Goal: Book appointment/travel/reservation

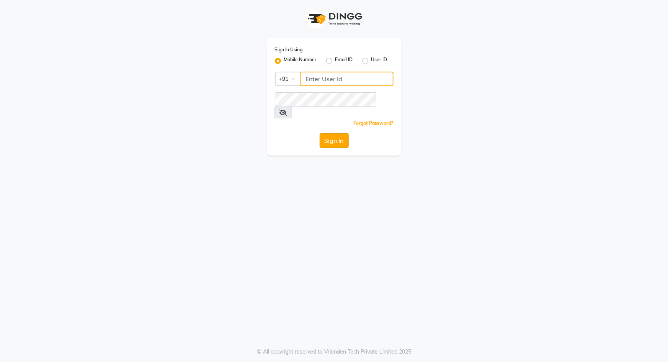
type input "9049992750"
click at [337, 133] on button "Sign In" at bounding box center [334, 140] width 29 height 15
click at [337, 133] on div "Sign In" at bounding box center [334, 140] width 119 height 15
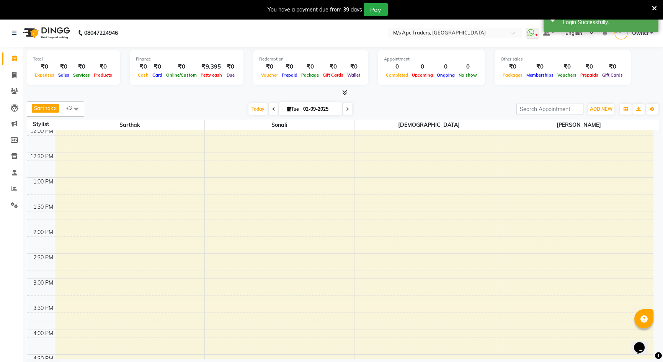
scroll to position [69, 0]
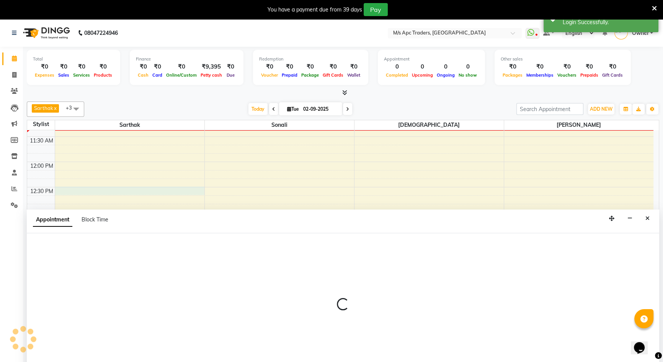
select select "62928"
select select "tentative"
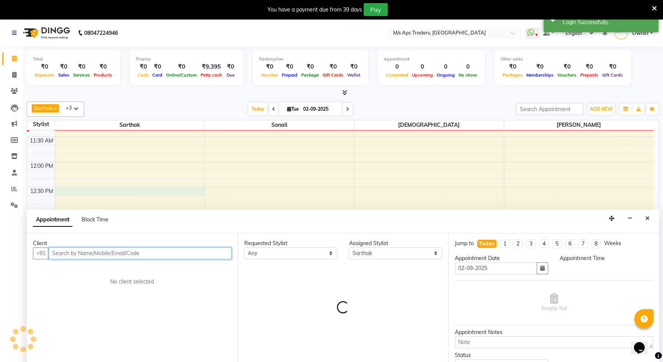
scroll to position [20, 0]
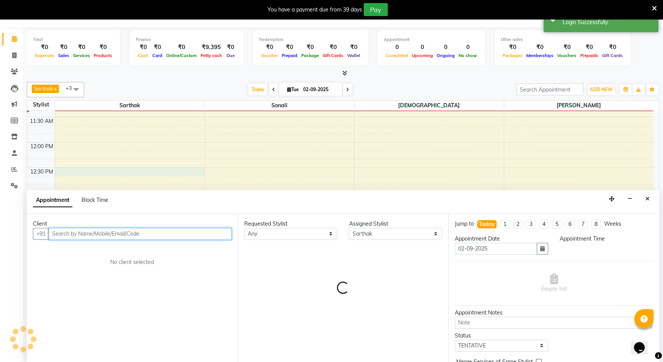
select select "750"
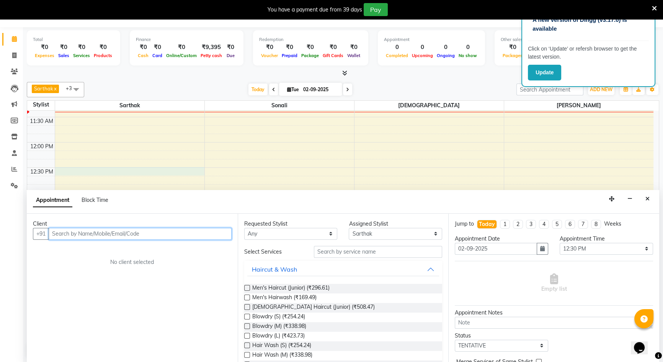
click at [67, 234] on input "text" at bounding box center [140, 234] width 183 height 12
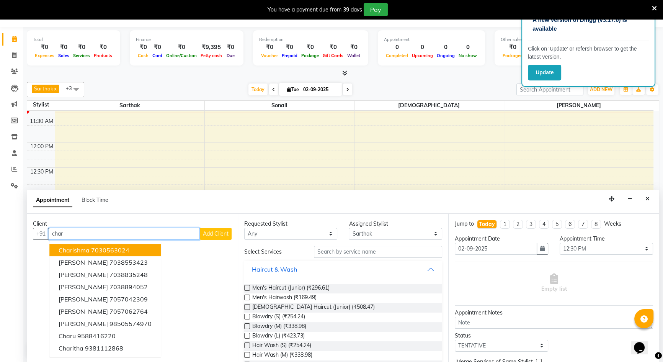
click at [128, 246] on ngb-highlight "7030563024" at bounding box center [110, 250] width 38 height 8
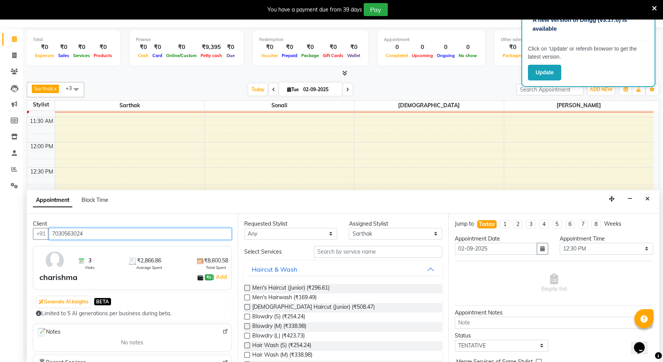
type input "7030563024"
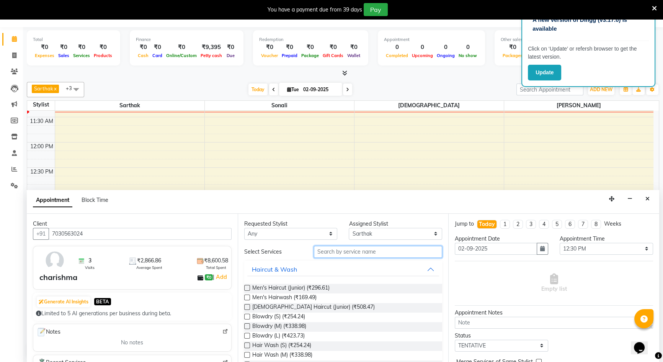
click at [328, 250] on input "text" at bounding box center [378, 252] width 128 height 12
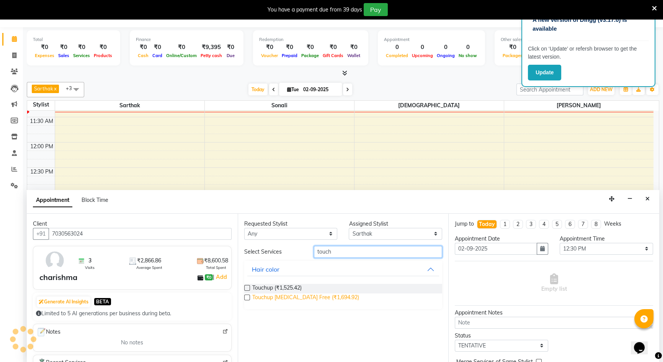
type input "touch"
click at [318, 293] on span "Touchup [MEDICAL_DATA] Free (₹1,694.92)" at bounding box center [305, 298] width 107 height 10
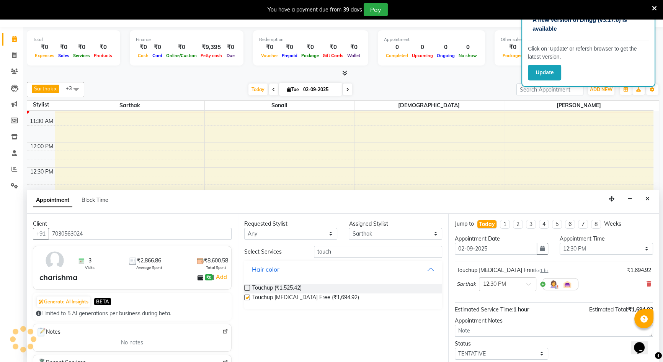
checkbox input "false"
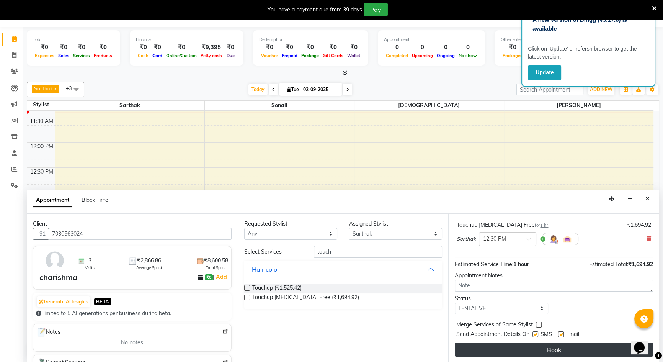
click at [587, 342] on button "Book" at bounding box center [554, 349] width 198 height 14
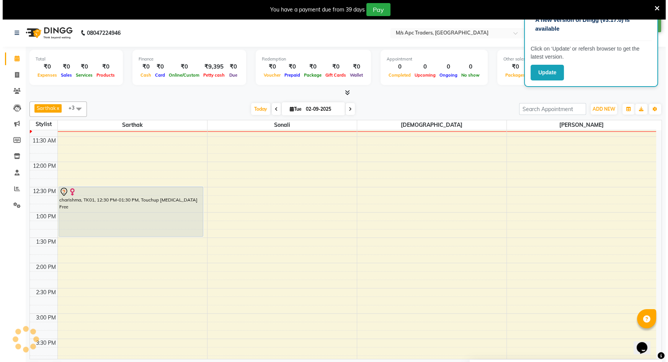
scroll to position [0, 0]
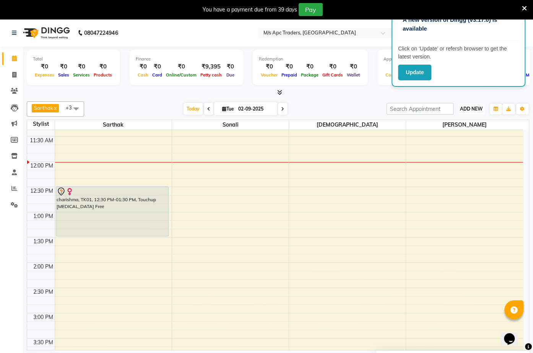
click at [471, 104] on button "ADD NEW Toggle Dropdown" at bounding box center [471, 109] width 26 height 11
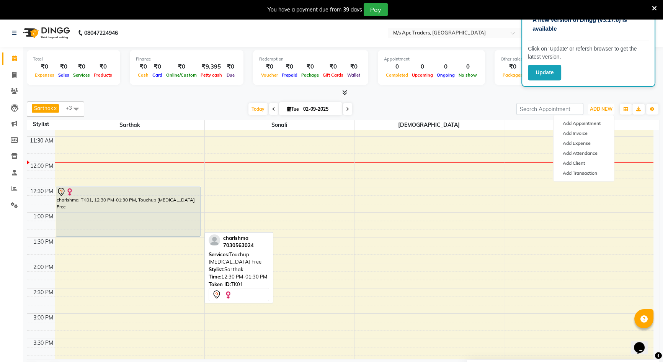
click at [59, 214] on div "charishma, TK01, 12:30 PM-01:30 PM, Touchup [MEDICAL_DATA] Free" at bounding box center [128, 211] width 144 height 49
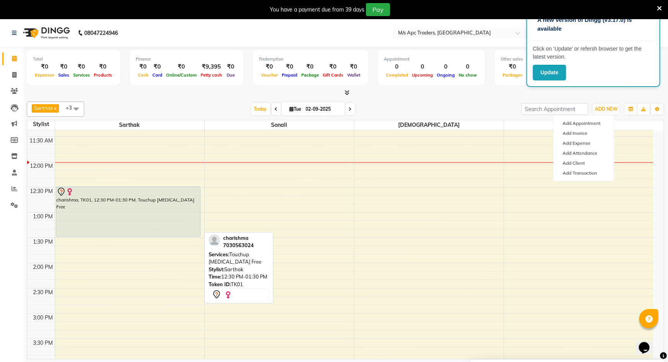
select select "7"
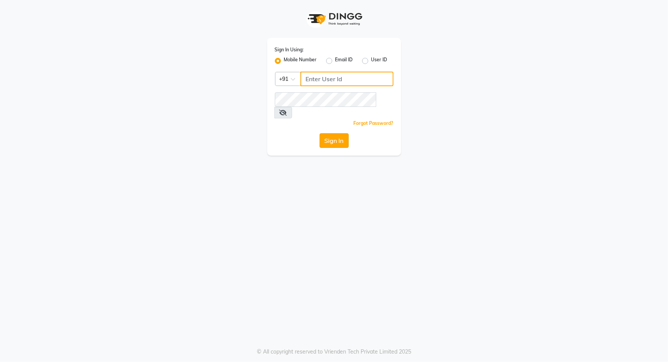
type input "9049992750"
click at [347, 133] on button "Sign In" at bounding box center [334, 140] width 29 height 15
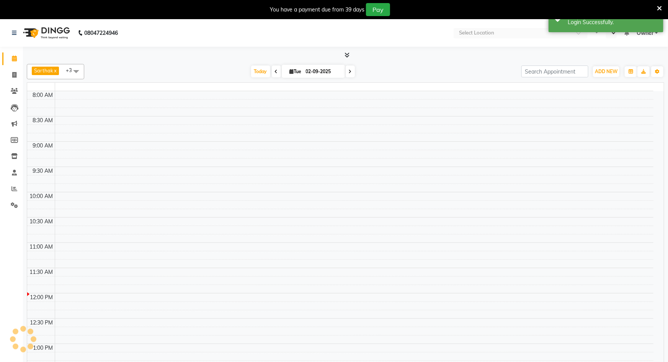
select select "en"
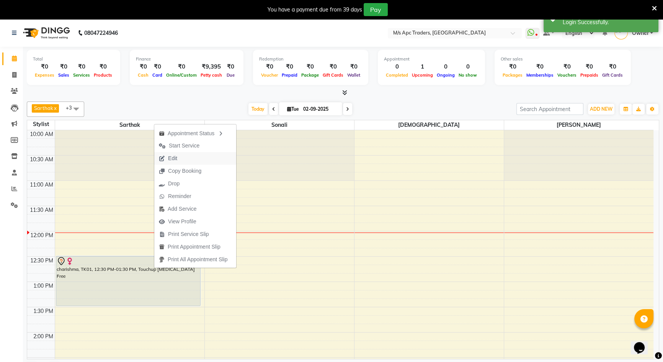
click at [195, 158] on button "Edit" at bounding box center [195, 158] width 82 height 13
select select "tentative"
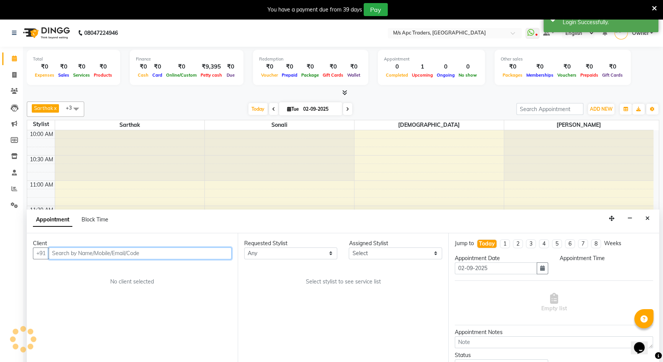
select select "62928"
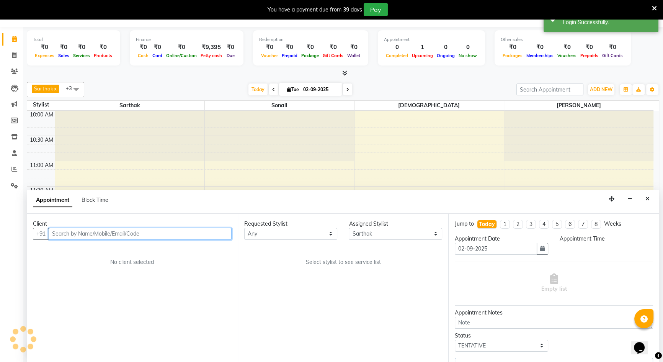
scroll to position [101, 0]
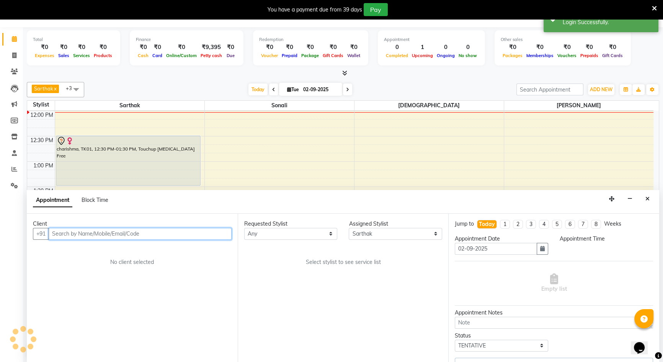
select select "750"
select select "3237"
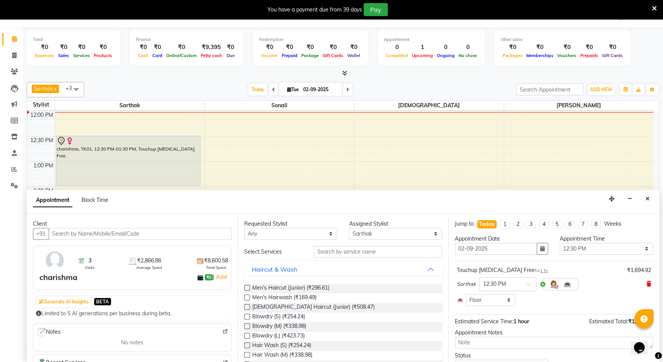
click at [646, 280] on span at bounding box center [648, 284] width 5 height 8
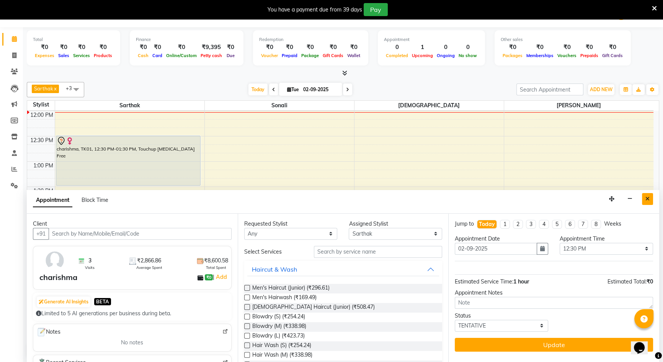
click at [650, 199] on button "Close" at bounding box center [647, 199] width 11 height 12
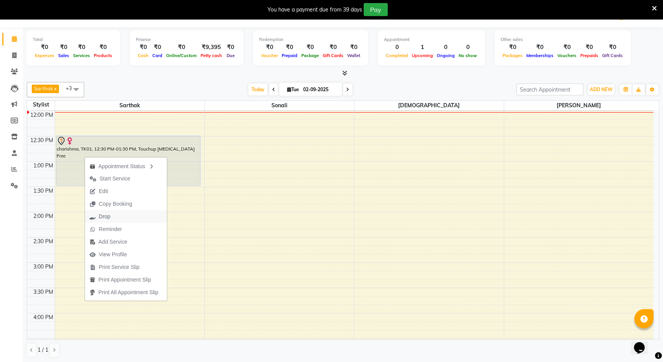
click at [113, 220] on span "Drop" at bounding box center [100, 216] width 30 height 13
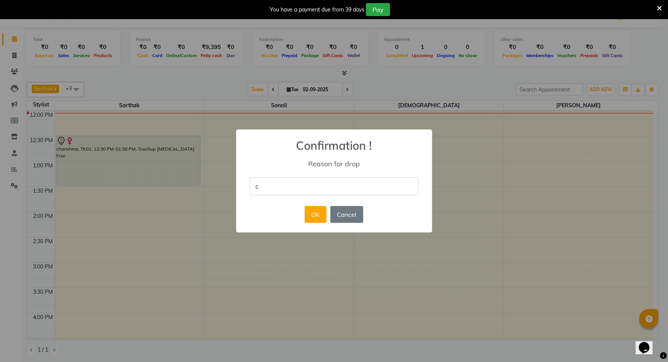
type input "cancel"
click at [319, 216] on button "OK" at bounding box center [316, 214] width 22 height 17
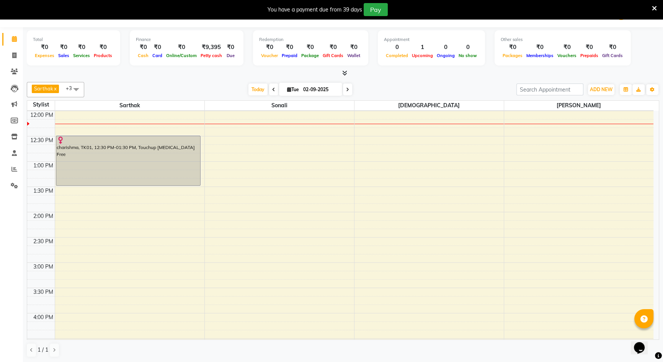
click at [582, 325] on div "10:00 AM 10:30 AM 11:00 AM 11:30 AM 12:00 PM 12:30 PM 1:00 PM 1:30 PM 2:00 PM 2…" at bounding box center [340, 338] width 626 height 656
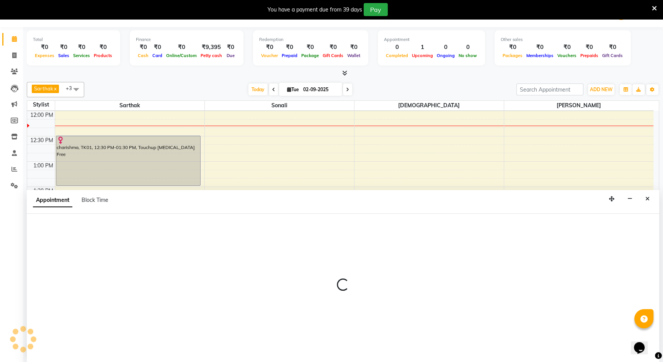
click at [582, 325] on div at bounding box center [343, 288] width 632 height 148
select select "85834"
select select "975"
select select "tentative"
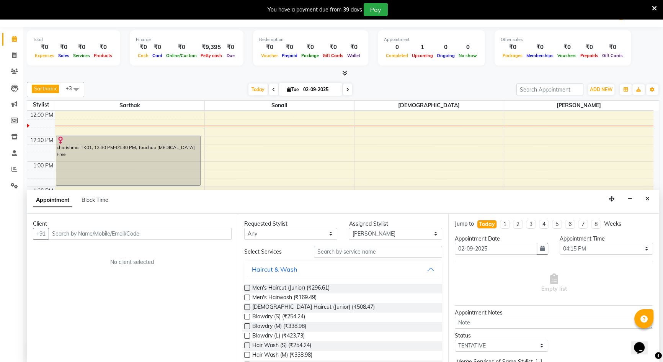
click at [578, 308] on div "Appointment Notes" at bounding box center [554, 312] width 198 height 8
click at [645, 198] on icon "Close" at bounding box center [647, 198] width 4 height 5
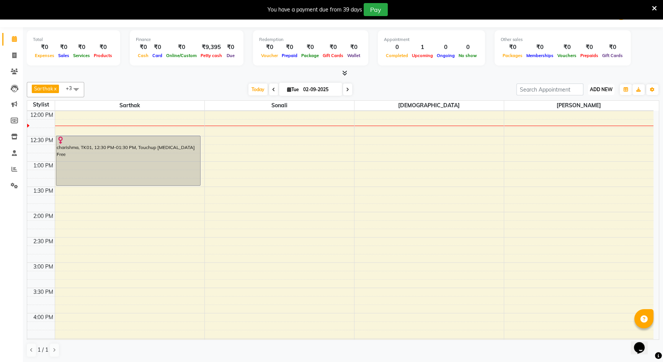
click at [590, 90] on span "ADD NEW" at bounding box center [601, 89] width 23 height 6
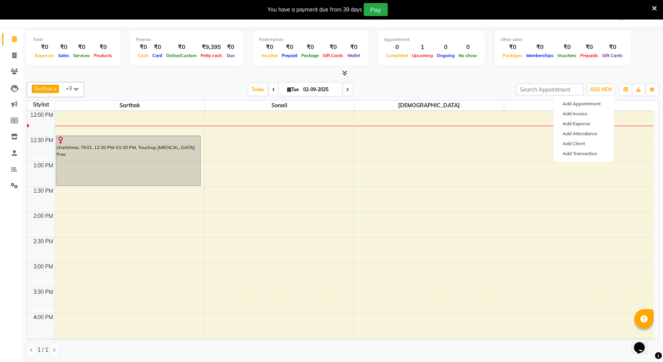
click at [594, 62] on div "Other sales ₹0 Packages ₹0 Memberships ₹0 Vouchers ₹0 Prepaids ₹0 Gift Cards" at bounding box center [562, 47] width 136 height 35
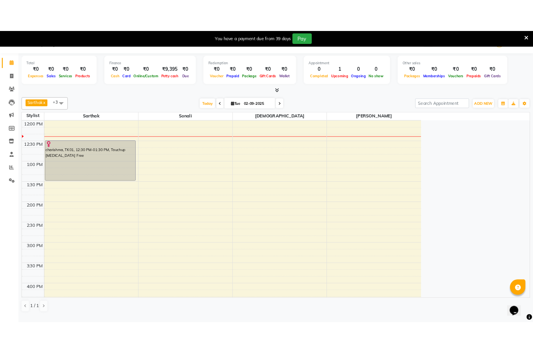
scroll to position [19, 0]
